Goal: Check status

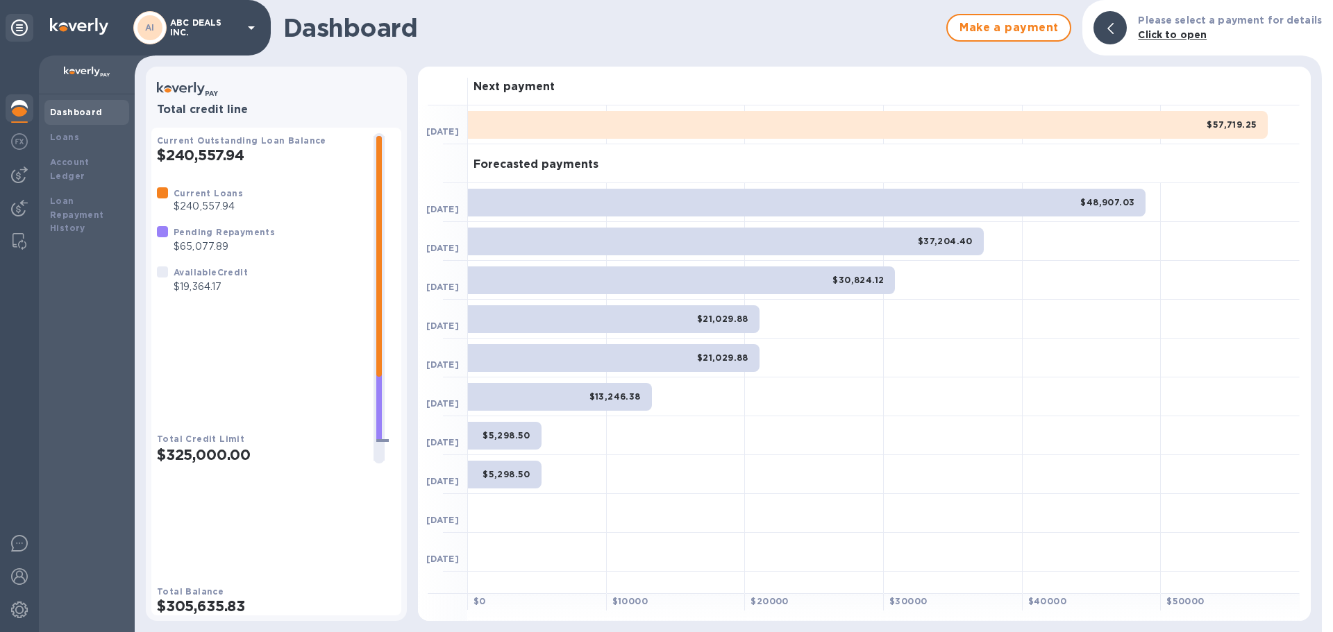
click at [206, 294] on p "$19,364.17" at bounding box center [211, 287] width 74 height 15
click at [181, 161] on h2 "$240,557.94" at bounding box center [260, 154] width 206 height 17
click at [217, 297] on div "Available Credit $19,364.17" at bounding box center [211, 279] width 80 height 35
